Goal: Find specific page/section: Find specific page/section

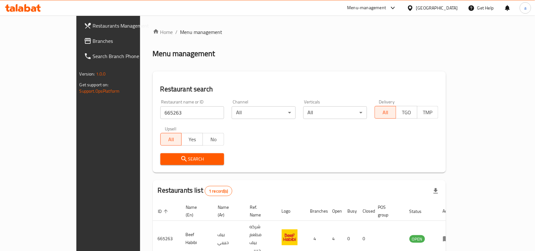
click at [450, 8] on div "[GEOGRAPHIC_DATA]" at bounding box center [437, 7] width 42 height 7
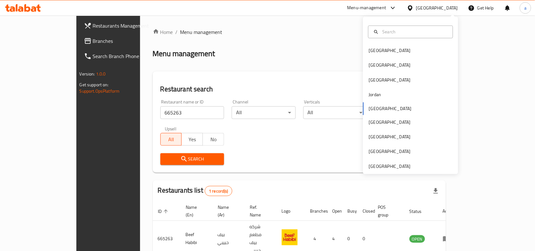
click at [385, 173] on div "Bahrain Egypt Iraq Jordan Kuwait Oman Qatar Saudi Arabia United Arab Emirates" at bounding box center [410, 95] width 95 height 157
click at [385, 171] on div "Bahrain Egypt Iraq Jordan Kuwait Oman Qatar Saudi Arabia United Arab Emirates" at bounding box center [410, 95] width 95 height 157
click at [385, 165] on div "[GEOGRAPHIC_DATA]" at bounding box center [390, 165] width 42 height 7
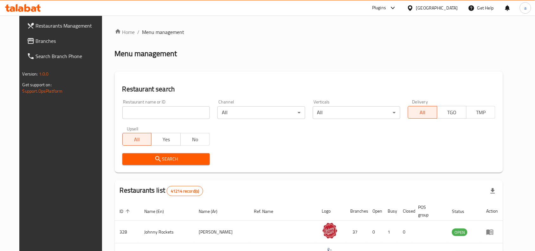
click at [36, 44] on span "Branches" at bounding box center [70, 41] width 68 height 8
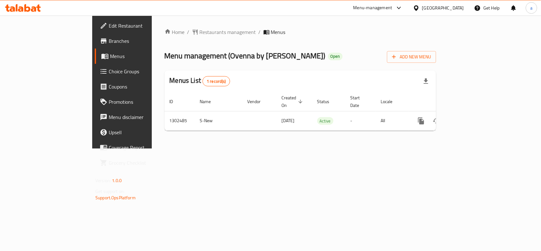
click at [429, 6] on div "[GEOGRAPHIC_DATA]" at bounding box center [443, 7] width 42 height 7
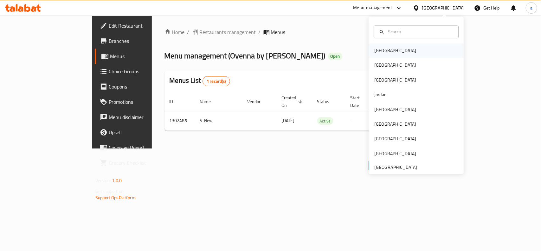
click at [387, 54] on div "[GEOGRAPHIC_DATA]" at bounding box center [395, 50] width 52 height 15
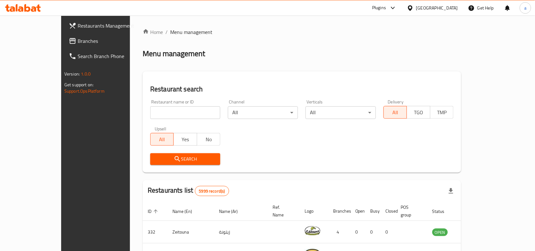
click at [78, 43] on span "Branches" at bounding box center [112, 41] width 68 height 8
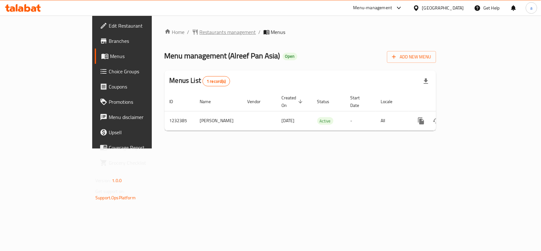
click at [200, 30] on span "Restaurants management" at bounding box center [228, 32] width 56 height 8
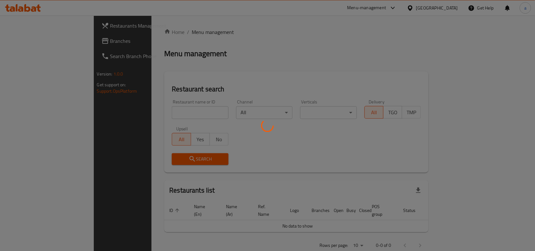
click at [143, 113] on div at bounding box center [267, 125] width 535 height 251
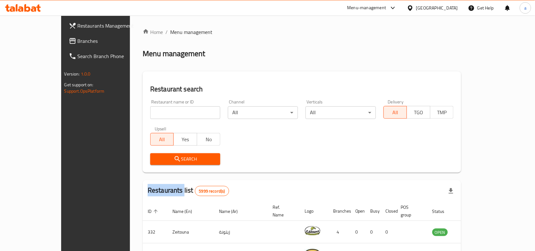
click at [150, 113] on input "search" at bounding box center [185, 112] width 70 height 13
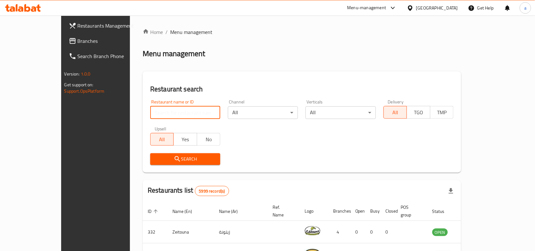
paste input "1237"
type input "1237"
click button "Search" at bounding box center [185, 159] width 70 height 12
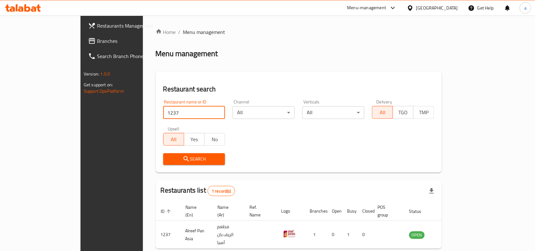
click at [454, 6] on div "[GEOGRAPHIC_DATA]" at bounding box center [437, 7] width 42 height 7
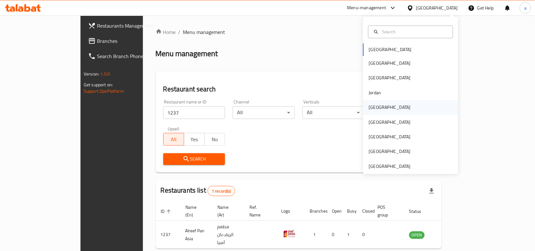
click at [376, 111] on div "[GEOGRAPHIC_DATA]" at bounding box center [390, 107] width 52 height 15
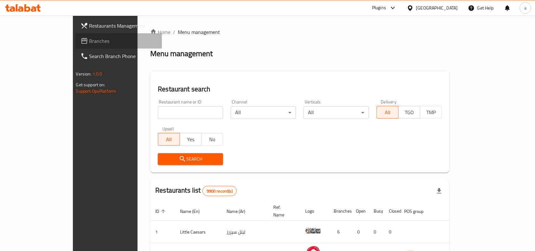
click at [75, 47] on link "Branches" at bounding box center [118, 40] width 87 height 15
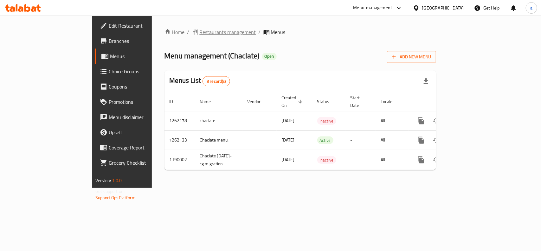
click at [200, 28] on span "Restaurants management" at bounding box center [228, 32] width 56 height 8
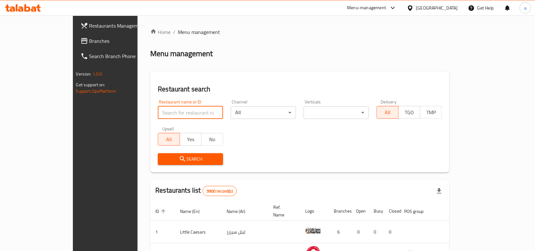
click at [158, 112] on input "search" at bounding box center [190, 112] width 65 height 13
paste input "5875"
type input "5875"
click button "Search" at bounding box center [190, 159] width 65 height 12
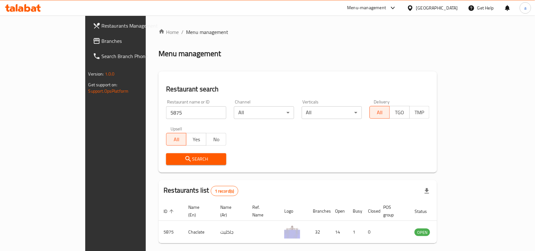
click at [445, 11] on div "Kuwait" at bounding box center [437, 7] width 42 height 7
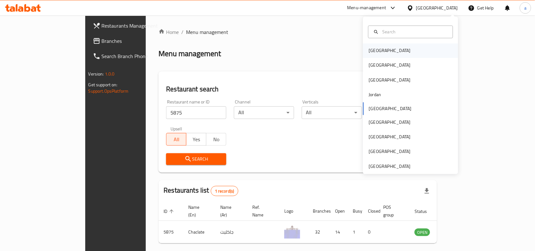
click at [390, 53] on div "[GEOGRAPHIC_DATA]" at bounding box center [410, 50] width 95 height 15
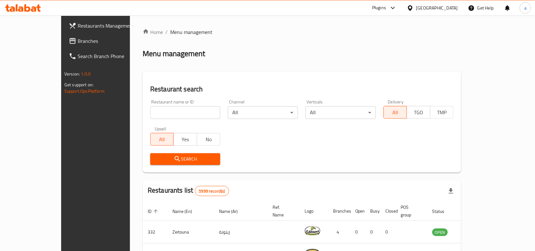
click at [78, 41] on span "Branches" at bounding box center [112, 41] width 68 height 8
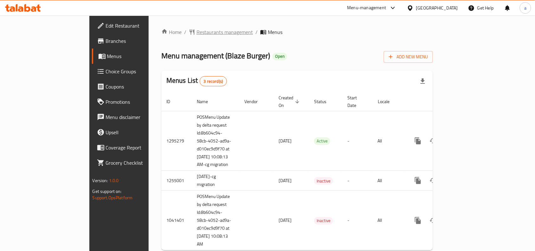
click at [196, 34] on span "Restaurants management" at bounding box center [224, 32] width 56 height 8
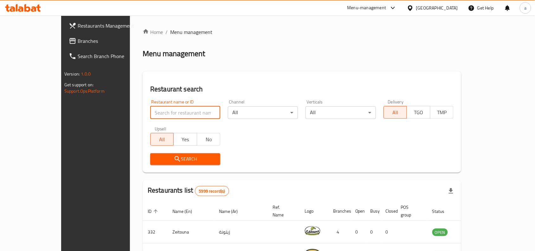
click at [159, 112] on input "search" at bounding box center [185, 112] width 70 height 13
paste input "15720"
type input "15720"
click button "Search" at bounding box center [185, 159] width 70 height 12
